Goal: Transaction & Acquisition: Book appointment/travel/reservation

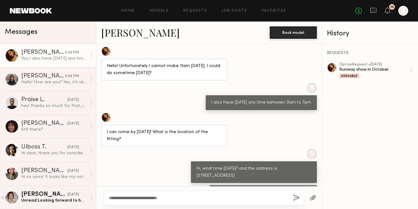
scroll to position [444, 0]
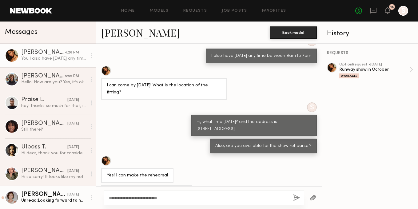
drag, startPoint x: 203, startPoint y: 197, endPoint x: 78, endPoint y: 196, distance: 125.9
click at [78, 196] on div "Messages [PERSON_NAME] 4:26 PM You: I also have [DATE] any time between 9am to …" at bounding box center [209, 116] width 418 height 188
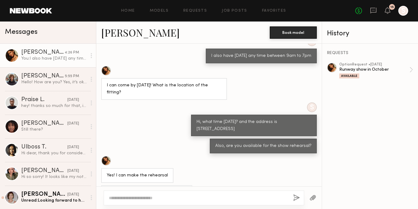
click at [209, 201] on textarea at bounding box center [198, 198] width 179 height 6
drag, startPoint x: 166, startPoint y: 198, endPoint x: 211, endPoint y: 198, distance: 44.3
click at [211, 198] on textarea "**********" at bounding box center [198, 198] width 179 height 6
type textarea "**********"
click at [295, 198] on button "button" at bounding box center [296, 199] width 7 height 8
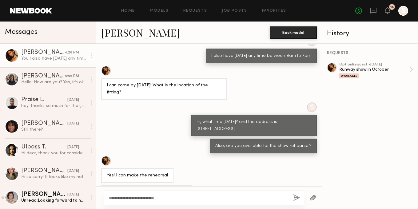
scroll to position [461, 0]
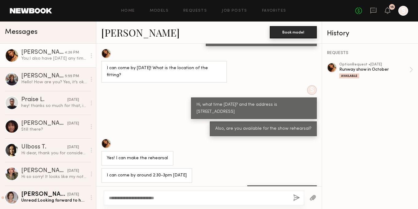
click at [302, 34] on button "Book model" at bounding box center [293, 32] width 47 height 12
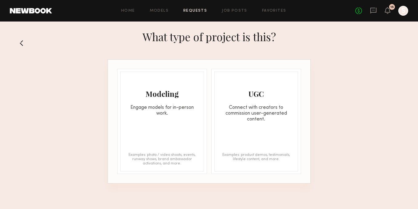
click at [153, 102] on div "Modeling Engage models for in-person work." at bounding box center [162, 94] width 83 height 45
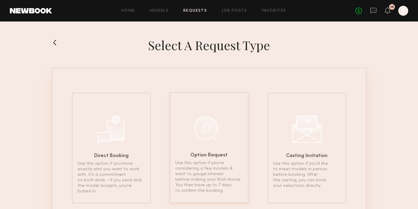
scroll to position [34, 0]
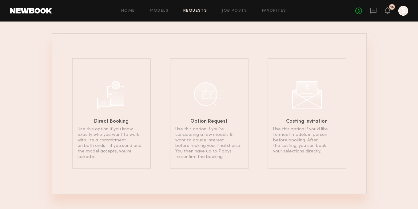
click at [391, 10] on div "No fees up to $5,000 15 S" at bounding box center [381, 11] width 53 height 10
click at [384, 12] on div "No fees up to $5,000 15 S" at bounding box center [381, 11] width 53 height 10
click at [387, 11] on icon at bounding box center [387, 10] width 5 height 4
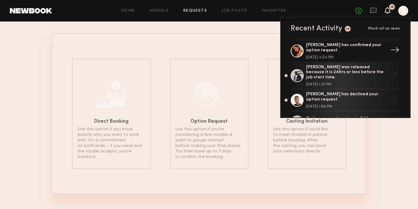
click at [323, 52] on div "[PERSON_NAME] has confirmed your option request." at bounding box center [346, 48] width 80 height 10
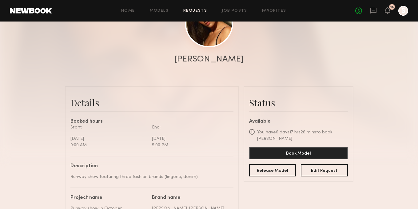
scroll to position [90, 0]
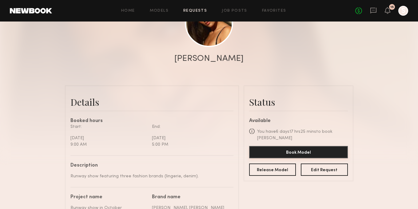
click at [283, 150] on button "Book Model" at bounding box center [298, 152] width 99 height 12
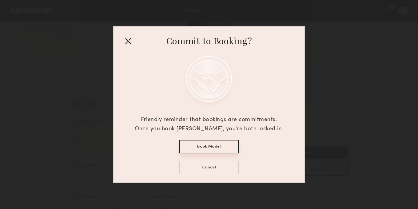
click at [214, 148] on button "Book Model" at bounding box center [208, 147] width 59 height 14
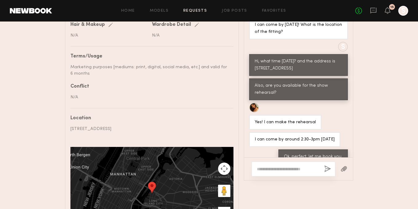
scroll to position [340, 0]
